Goal: Transaction & Acquisition: Purchase product/service

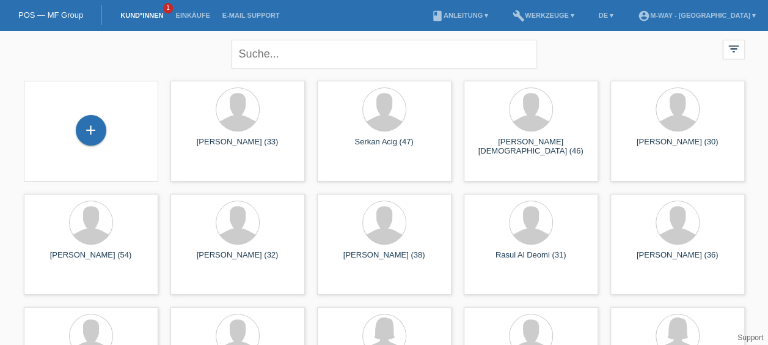
click at [309, 33] on div "close" at bounding box center [385, 53] width 306 height 44
click at [310, 40] on div "close" at bounding box center [385, 53] width 306 height 44
click at [311, 46] on input "text" at bounding box center [385, 54] width 306 height 29
type input "albrecht"
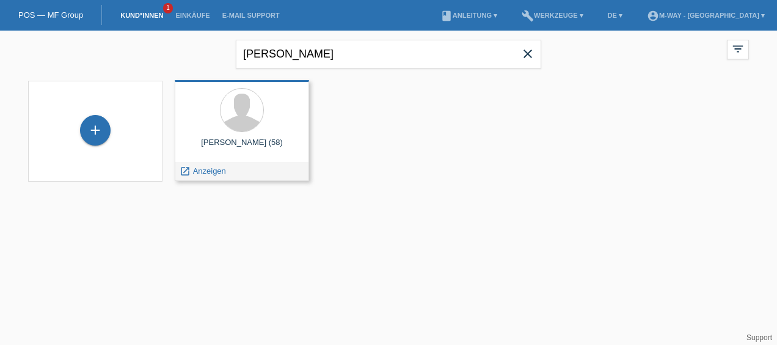
click at [254, 145] on div "Daniel Albrecht (58)" at bounding box center [242, 147] width 115 height 20
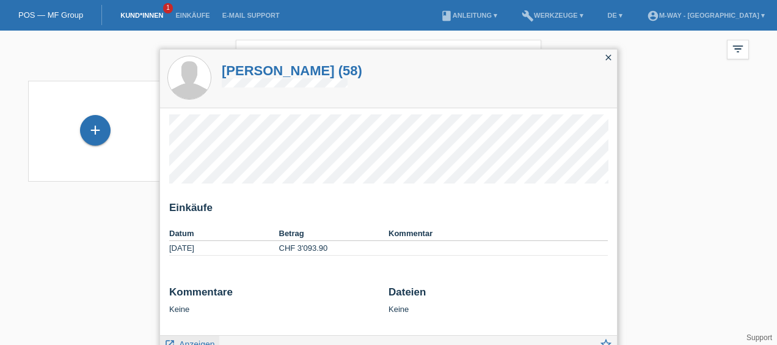
click at [202, 339] on link "launch Anzeigen" at bounding box center [189, 342] width 51 height 15
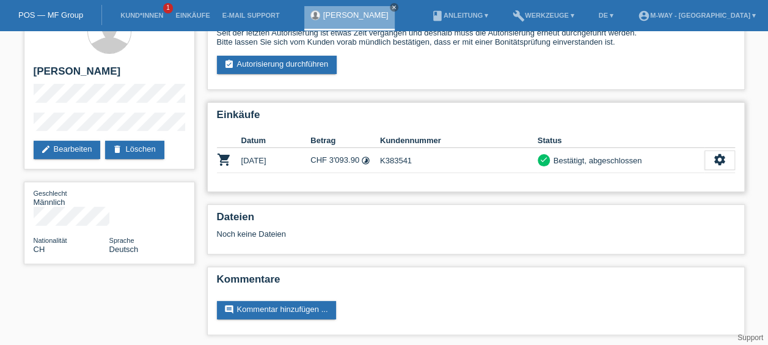
scroll to position [35, 0]
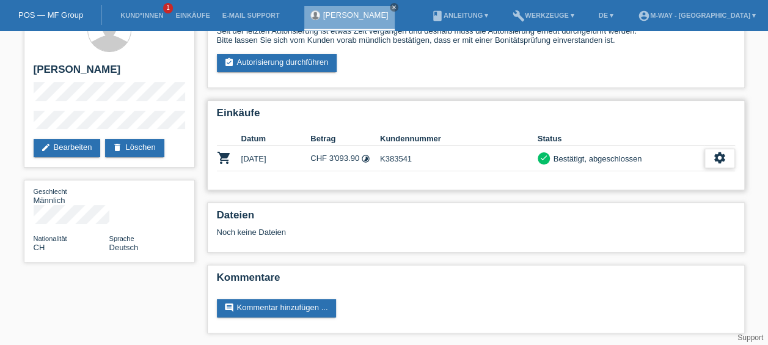
click at [728, 163] on div "settings" at bounding box center [720, 158] width 31 height 20
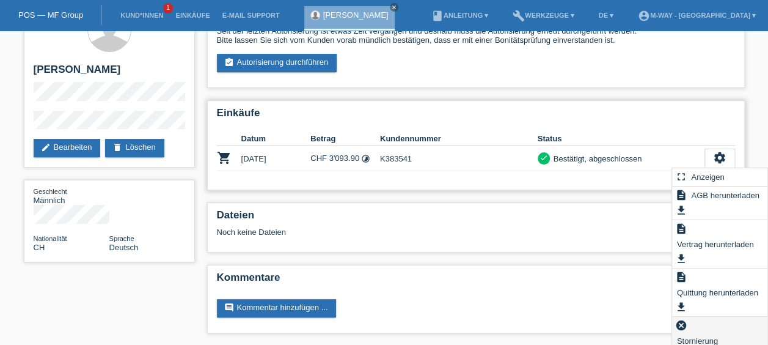
click at [692, 331] on div "cancel Stornierung hinzufügen..." at bounding box center [719, 338] width 95 height 42
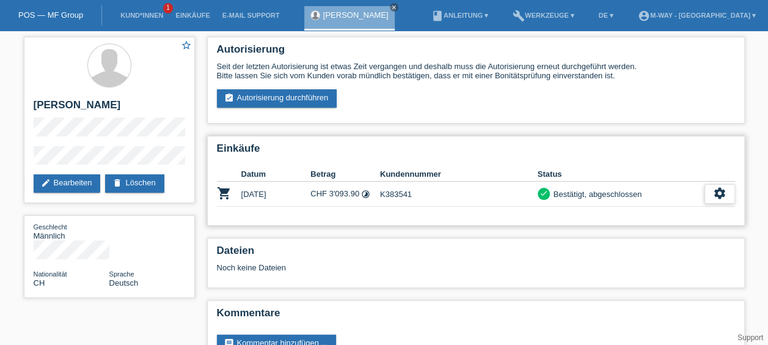
click at [717, 189] on icon "settings" at bounding box center [719, 192] width 13 height 13
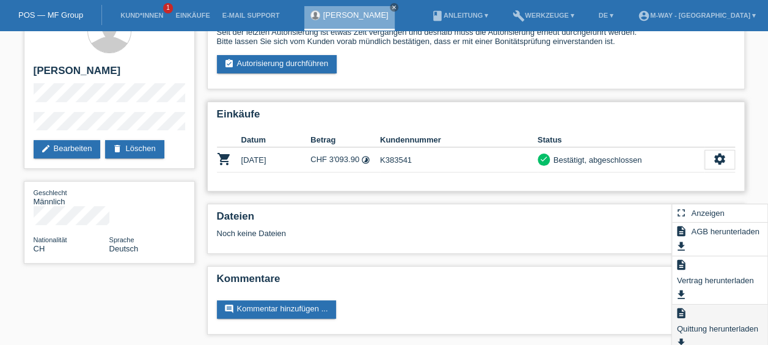
scroll to position [35, 0]
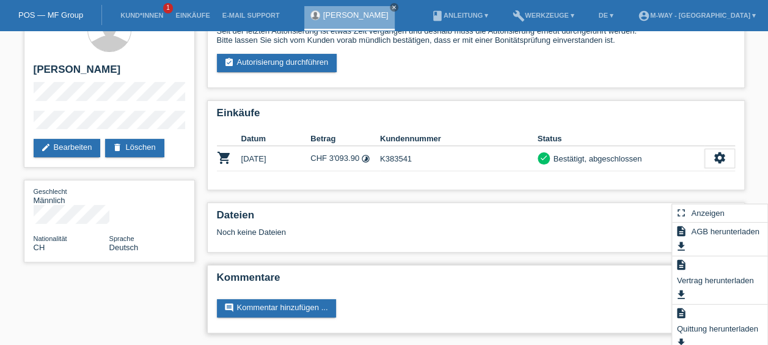
click at [595, 323] on div "Kommentare comment Kommentar hinzufügen ..." at bounding box center [476, 299] width 538 height 68
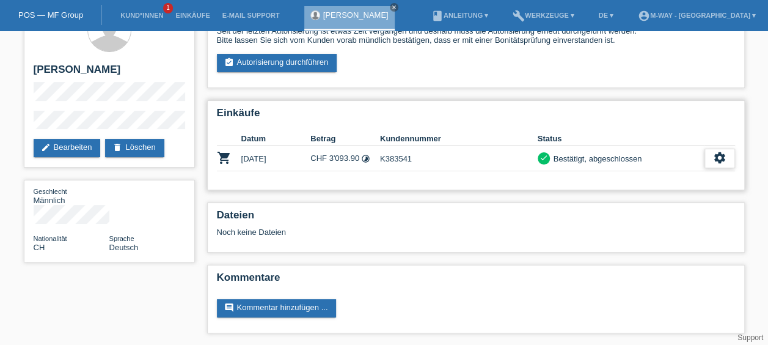
drag, startPoint x: 731, startPoint y: 153, endPoint x: 726, endPoint y: 156, distance: 6.3
click at [730, 155] on div "settings" at bounding box center [720, 158] width 31 height 20
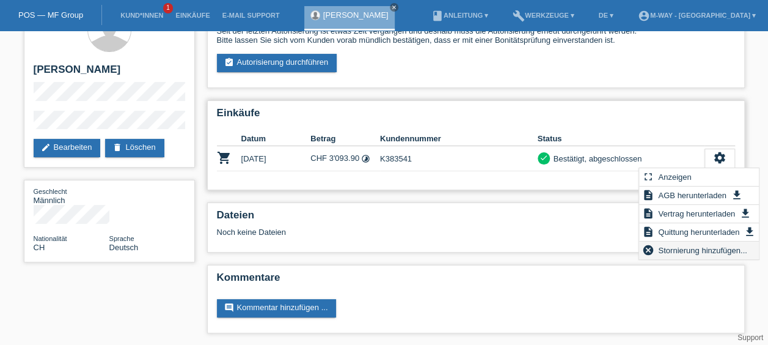
click at [711, 249] on span "Stornierung hinzufügen..." at bounding box center [702, 250] width 92 height 15
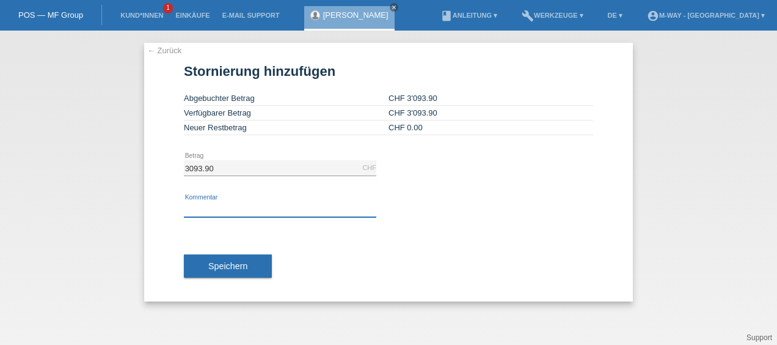
click at [237, 205] on input "text" at bounding box center [280, 209] width 192 height 15
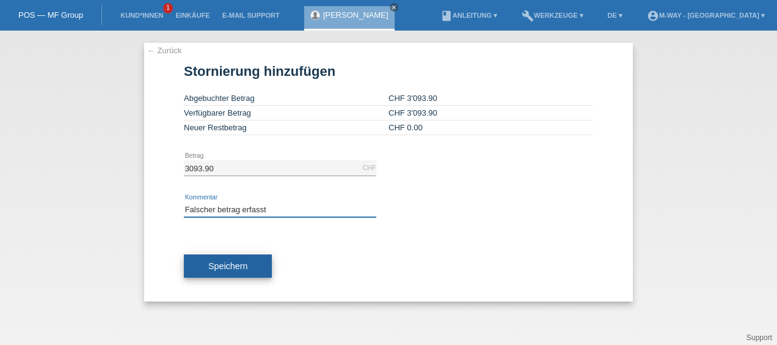
type input "Falscher betrag erfasst"
click at [253, 269] on button "Speichern" at bounding box center [228, 265] width 88 height 23
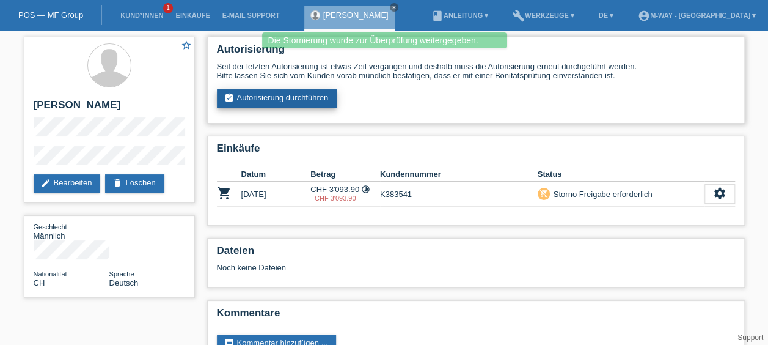
click at [265, 100] on link "assignment_turned_in Autorisierung durchführen" at bounding box center [277, 98] width 120 height 18
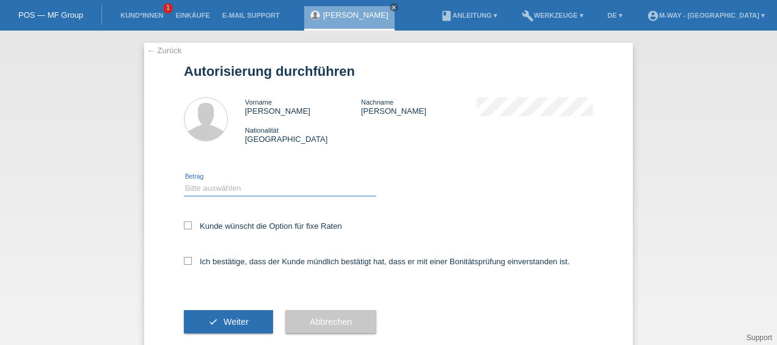
click at [243, 194] on select "Bitte auswählen CHF 1.00 - CHF 499.00 CHF 500.00 - CHF 1'999.00 CHF 2'000.00 - …" at bounding box center [280, 188] width 192 height 15
select select "3"
click at [184, 181] on select "Bitte auswählen CHF 1.00 - CHF 499.00 CHF 500.00 - CHF 1'999.00 CHF 2'000.00 - …" at bounding box center [280, 188] width 192 height 15
click at [188, 222] on label "Kunde wünscht die Option für fixe Raten" at bounding box center [263, 225] width 158 height 9
click at [188, 222] on input "Kunde wünscht die Option für fixe Raten" at bounding box center [188, 225] width 8 height 8
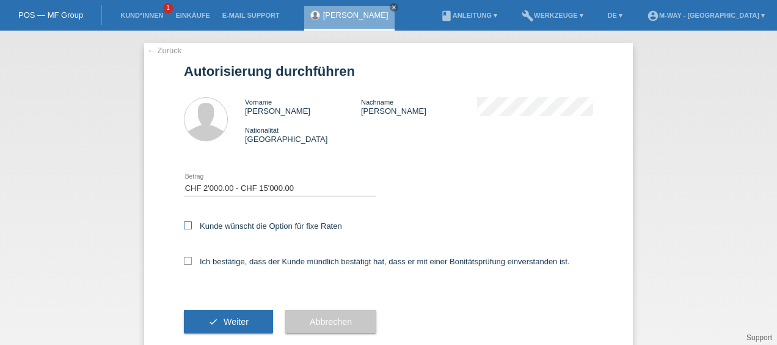
checkbox input "true"
click at [184, 258] on icon at bounding box center [188, 261] width 8 height 8
click at [184, 258] on input "Ich bestätige, dass der Kunde mündlich bestätigt hat, dass er mit einer Bonität…" at bounding box center [188, 261] width 8 height 8
checkbox input "true"
click at [224, 321] on span "Weiter" at bounding box center [236, 322] width 25 height 10
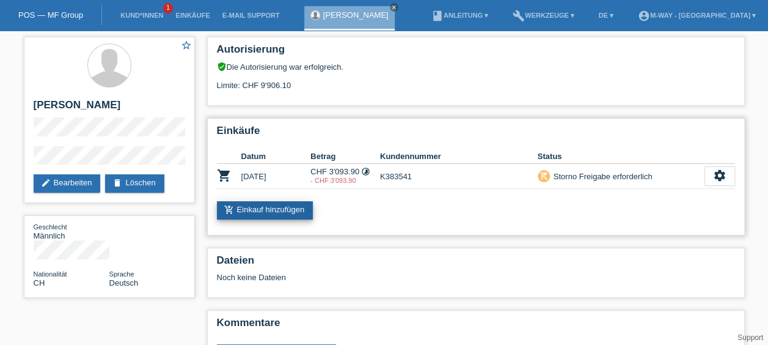
click at [276, 215] on link "add_shopping_cart Einkauf hinzufügen" at bounding box center [265, 210] width 97 height 18
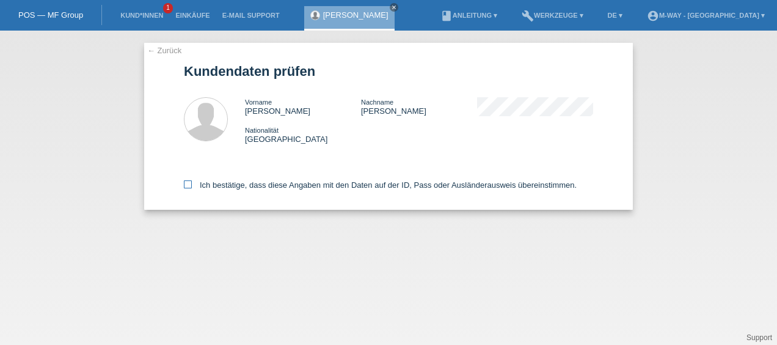
click at [185, 185] on icon at bounding box center [188, 184] width 8 height 8
click at [185, 185] on input "Ich bestätige, dass diese Angaben mit den Daten auf der ID, Pass oder Ausländer…" at bounding box center [188, 184] width 8 height 8
checkbox input "true"
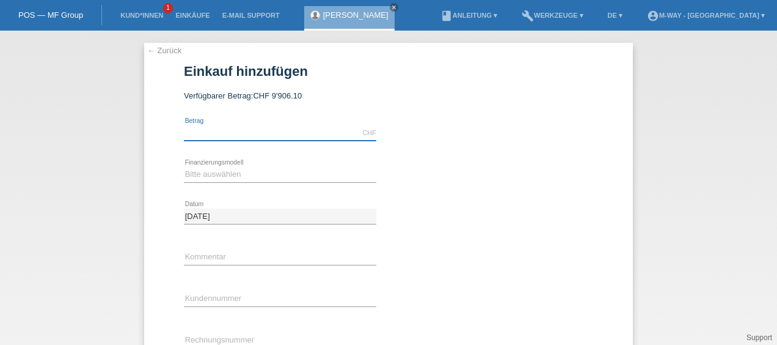
click at [271, 134] on input "text" at bounding box center [280, 132] width 192 height 15
paste input "3039.90"
type input "3039.90"
click at [246, 174] on select "Bitte auswählen Fixe Raten Kauf auf Rechnung mit Teilzahlungsoption" at bounding box center [280, 174] width 192 height 15
click at [753, 41] on div "← Zurück Einkauf hinzufügen Verfügbarer Betrag: CHF 9'906.10 3039.90 error Betr…" at bounding box center [388, 188] width 777 height 314
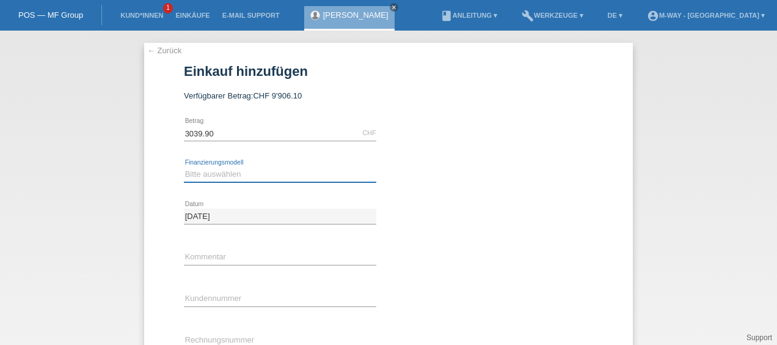
click at [277, 172] on select "Bitte auswählen Fixe Raten Kauf auf Rechnung mit Teilzahlungsoption" at bounding box center [280, 174] width 192 height 15
select select "77"
click at [184, 167] on select "Bitte auswählen Fixe Raten Kauf auf Rechnung mit Teilzahlungsoption" at bounding box center [280, 174] width 192 height 15
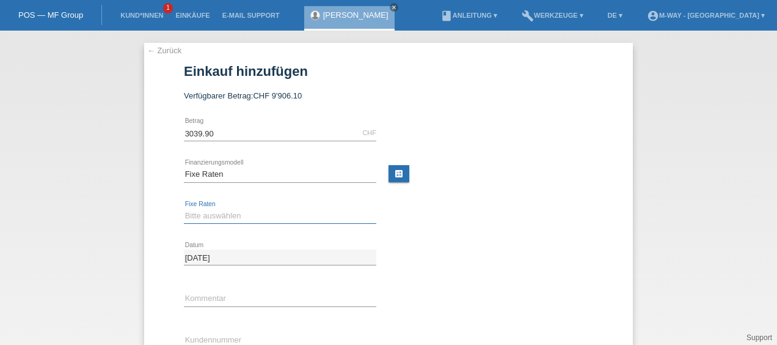
click at [287, 216] on select "Bitte auswählen 4 Raten 5 Raten 6 Raten 7 Raten 8 Raten 9 Raten 10 Raten 11 Rat…" at bounding box center [280, 215] width 192 height 15
select select "202"
click at [184, 208] on select "Bitte auswählen 4 Raten 5 Raten 6 Raten 7 Raten 8 Raten 9 Raten 10 Raten 11 Rat…" at bounding box center [280, 215] width 192 height 15
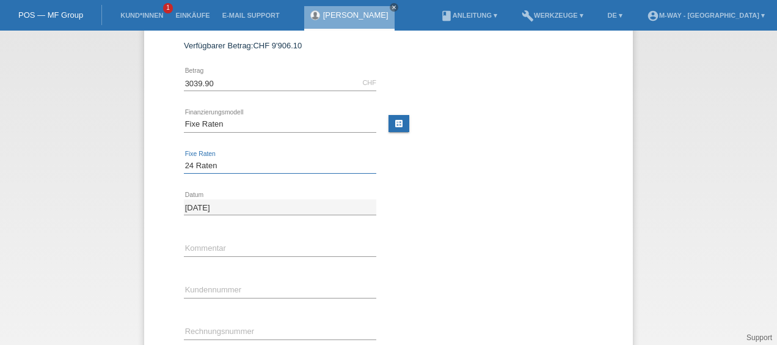
scroll to position [61, 0]
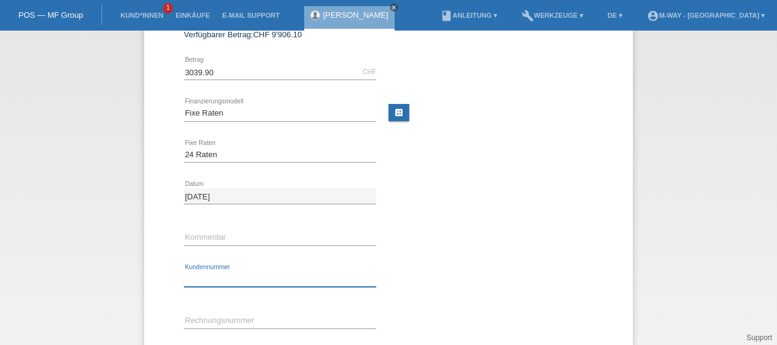
click at [254, 279] on input "text" at bounding box center [280, 278] width 192 height 15
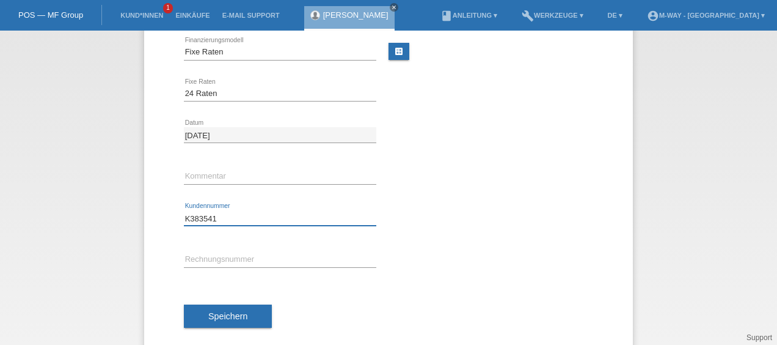
type input "K383541"
click at [483, 222] on div "K383541 error Kundennummer" at bounding box center [388, 218] width 409 height 42
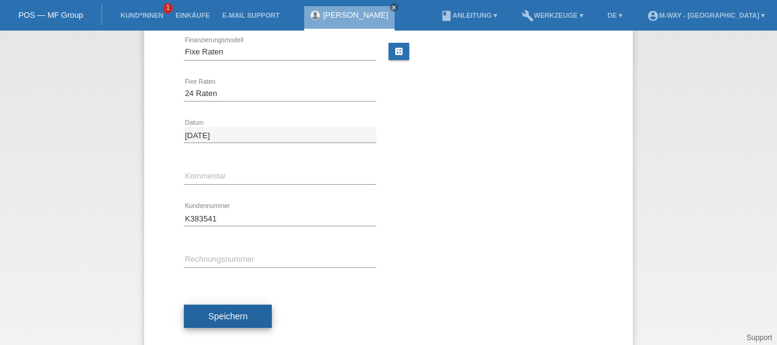
click at [253, 315] on button "Speichern" at bounding box center [228, 315] width 88 height 23
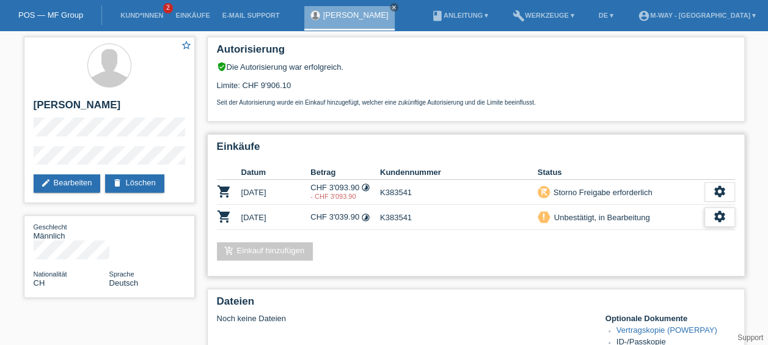
click at [716, 221] on icon "settings" at bounding box center [719, 216] width 13 height 13
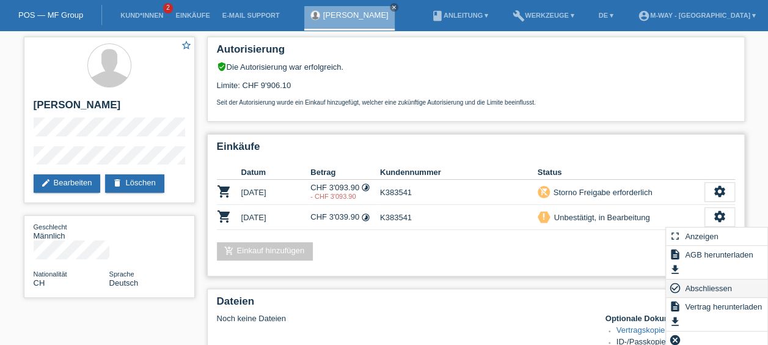
click at [700, 286] on span "Abschliessen" at bounding box center [708, 287] width 51 height 15
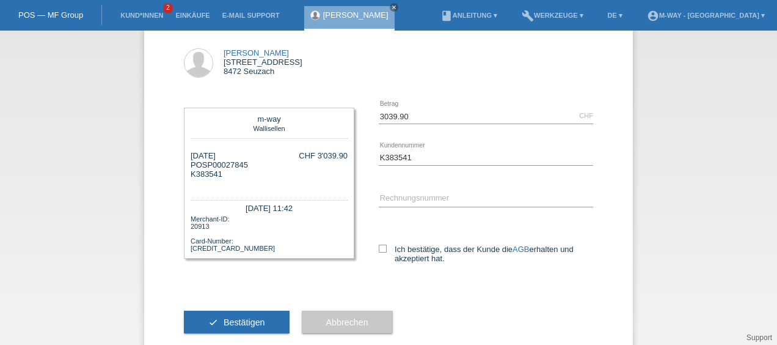
scroll to position [86, 0]
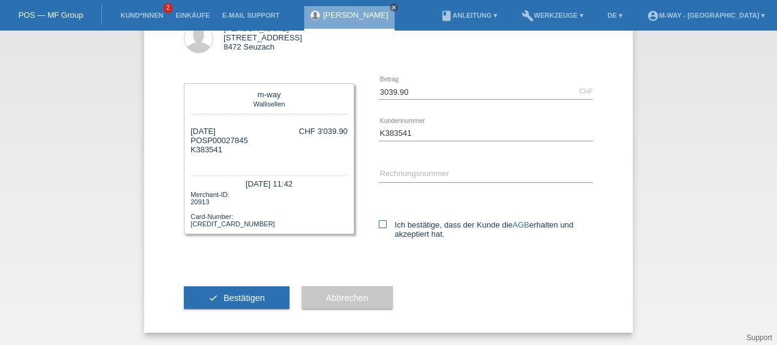
click at [379, 227] on icon at bounding box center [383, 224] width 8 height 8
click at [379, 227] on input "Ich bestätige, dass der Kunde die AGB erhalten und akzeptiert hat." at bounding box center [383, 224] width 8 height 8
checkbox input "true"
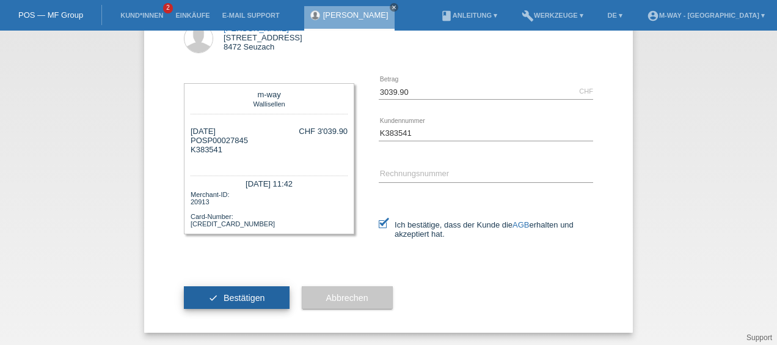
click at [249, 298] on span "Bestätigen" at bounding box center [245, 298] width 42 height 10
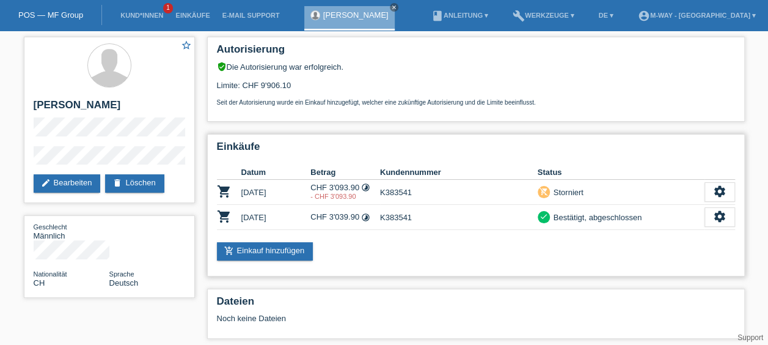
drag, startPoint x: 326, startPoint y: 219, endPoint x: 359, endPoint y: 216, distance: 32.5
click at [359, 216] on td "CHF 3'039.90 timelapse" at bounding box center [345, 217] width 70 height 25
copy td "3'039.90"
click at [390, 265] on div "Einkäufe Datum Betrag Kundennummer Status shopping_cart [DATE] CHF 3'093.90 tim…" at bounding box center [476, 205] width 538 height 142
